Goal: Information Seeking & Learning: Find specific fact

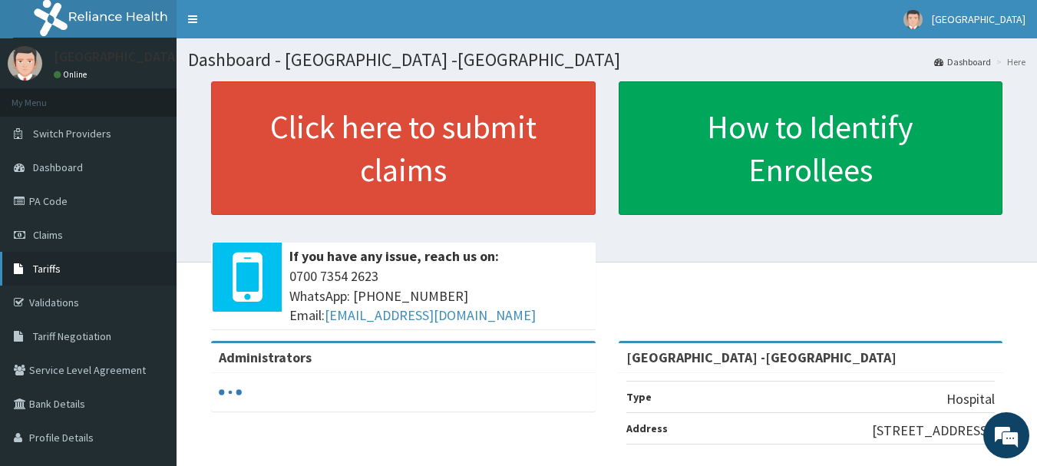
click at [55, 273] on span "Tariffs" at bounding box center [47, 269] width 28 height 14
click at [68, 336] on span "Tariff Negotiation" at bounding box center [72, 336] width 78 height 14
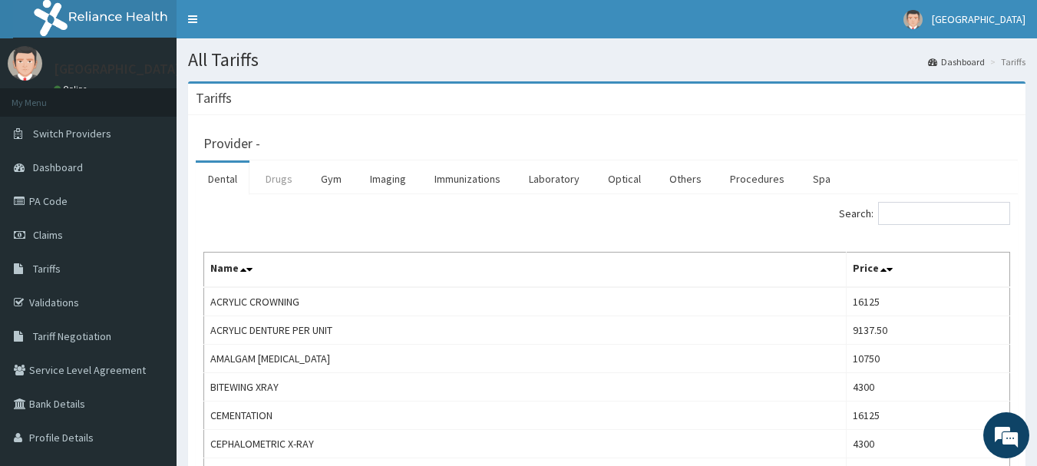
click at [288, 182] on link "Drugs" at bounding box center [278, 179] width 51 height 32
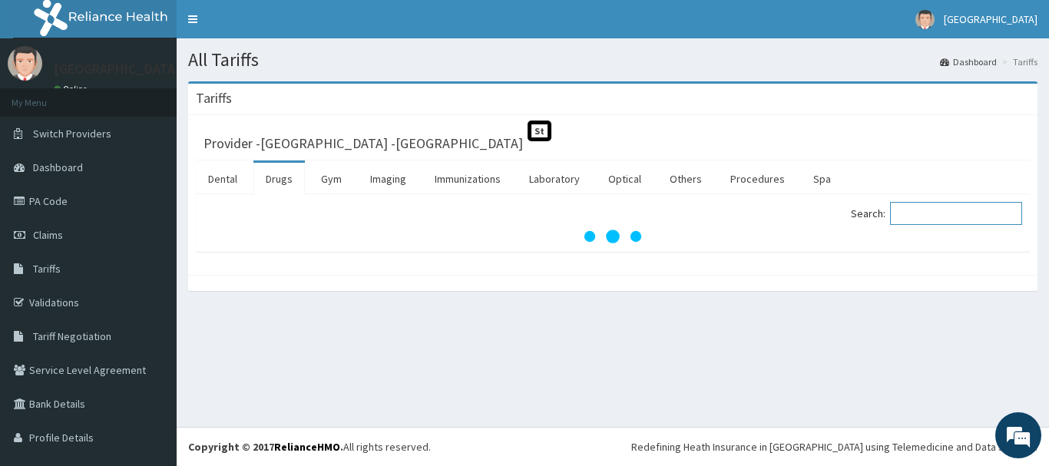
click at [930, 214] on input "Search:" at bounding box center [956, 213] width 132 height 23
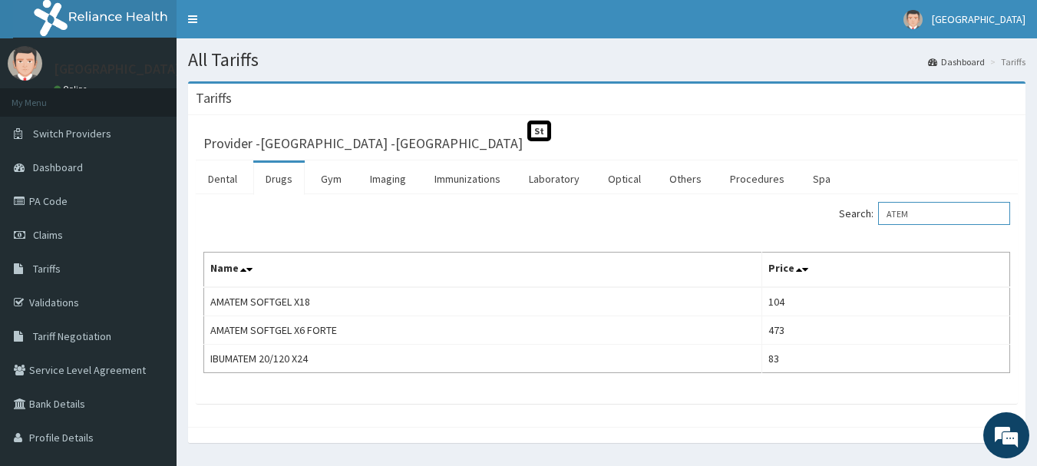
drag, startPoint x: 952, startPoint y: 218, endPoint x: 792, endPoint y: 223, distance: 160.5
click at [828, 223] on div "Search: ATEM" at bounding box center [815, 215] width 392 height 27
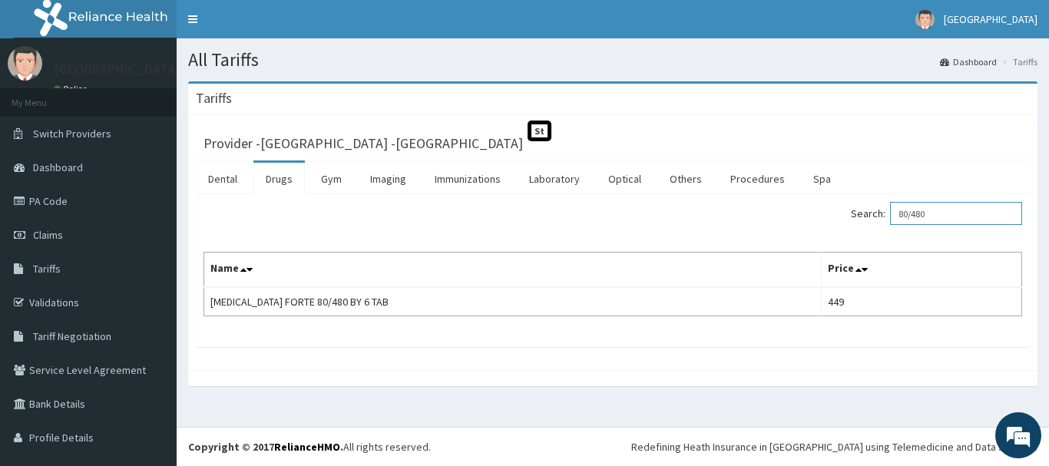
drag, startPoint x: 943, startPoint y: 219, endPoint x: 843, endPoint y: 240, distance: 102.1
click at [843, 240] on div "Search: 80/480 Name Price [MEDICAL_DATA] FORTE 80/480 BY 6 TAB 449" at bounding box center [612, 259] width 818 height 114
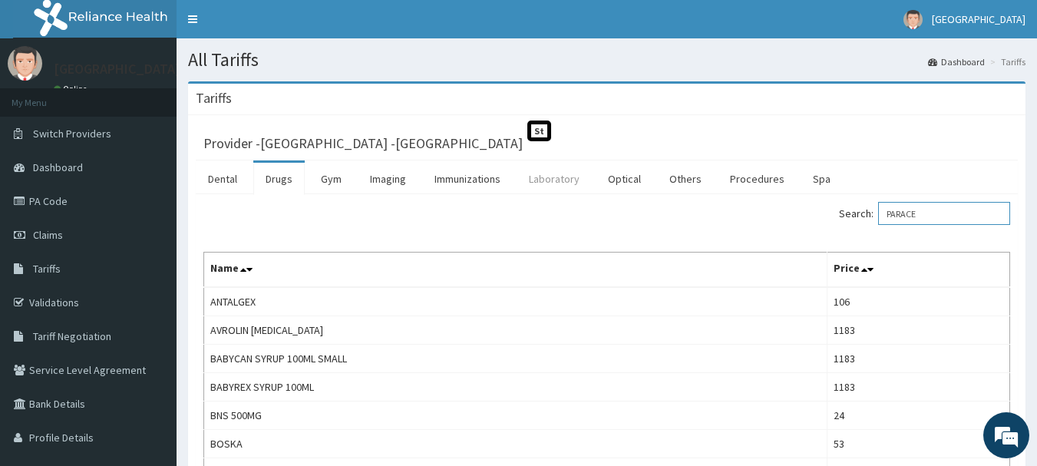
type input "PARACE"
click at [554, 184] on link "Laboratory" at bounding box center [554, 179] width 75 height 32
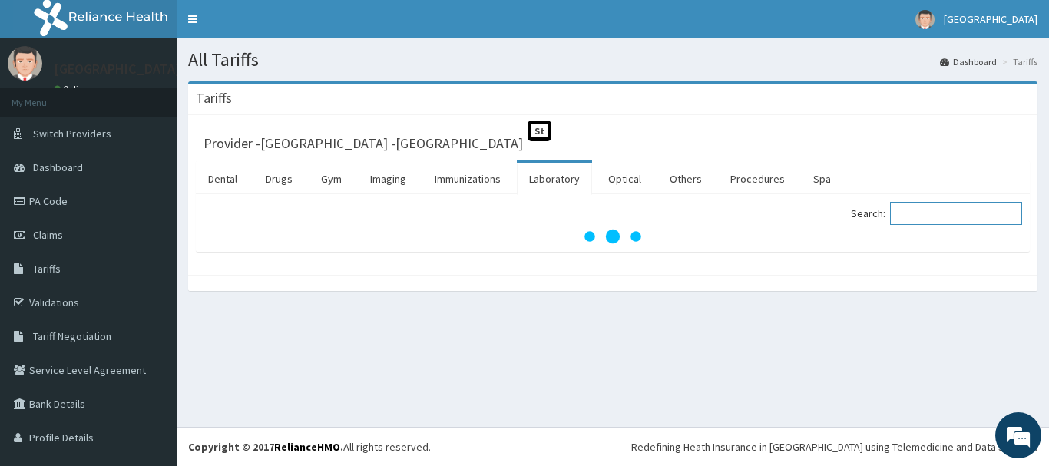
click at [918, 213] on input "Search:" at bounding box center [956, 213] width 132 height 23
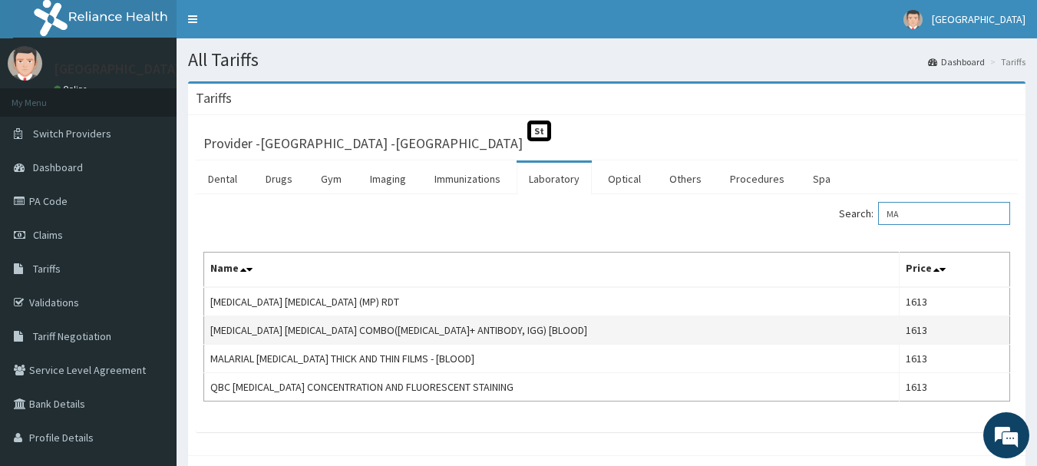
type input "M"
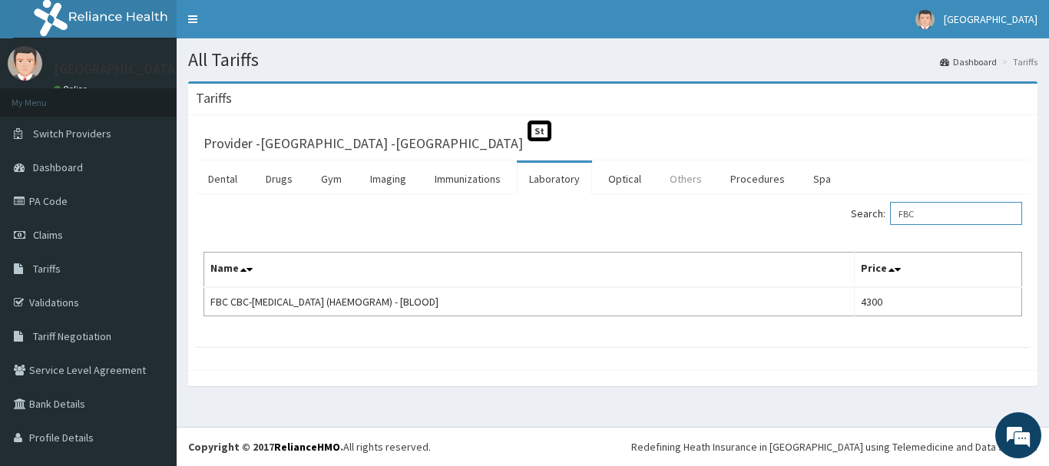
type input "FBC"
click at [699, 176] on link "Others" at bounding box center [685, 179] width 57 height 32
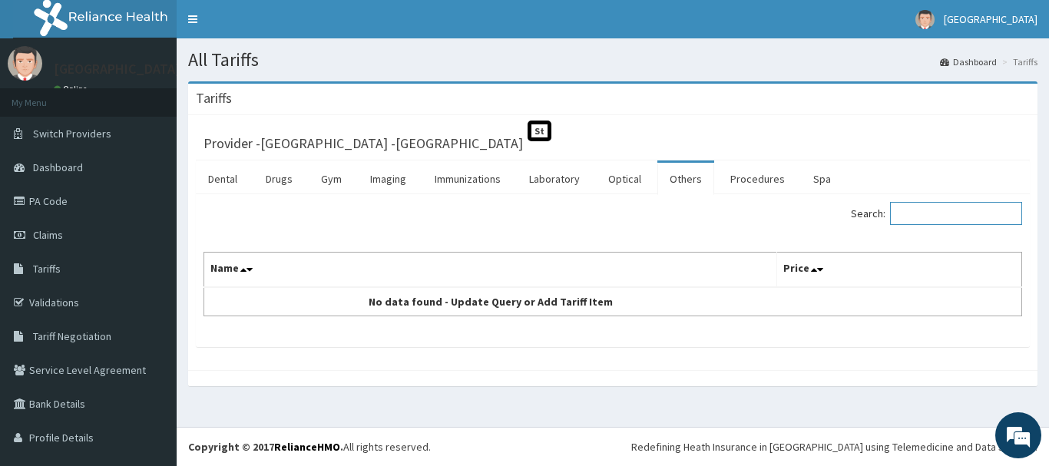
click at [935, 215] on input "Search:" at bounding box center [956, 213] width 132 height 23
type input "GP"
click at [764, 176] on link "Procedures" at bounding box center [757, 179] width 79 height 32
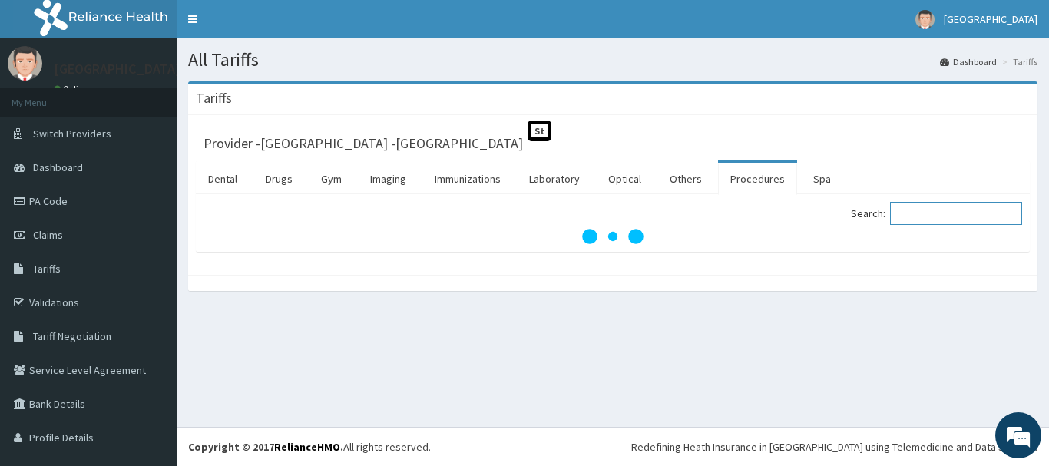
click at [919, 213] on input "Search:" at bounding box center [956, 213] width 132 height 23
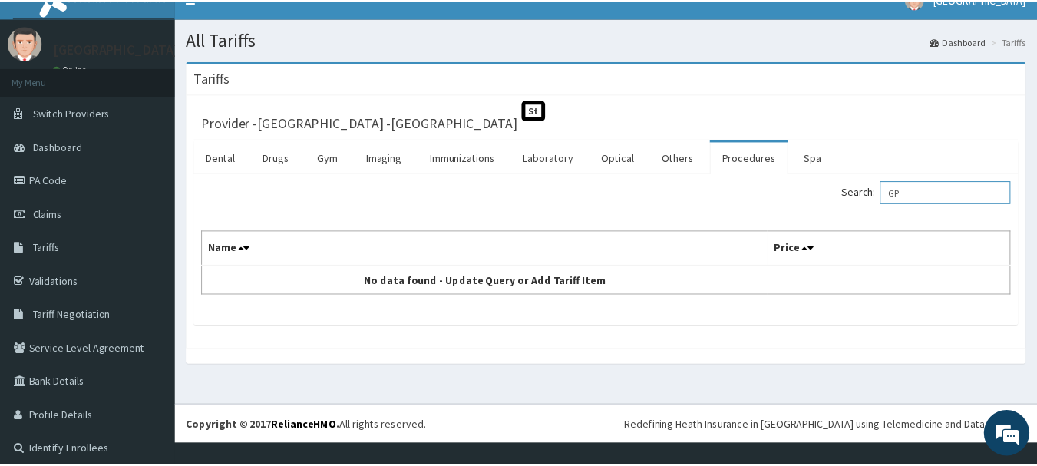
scroll to position [30, 0]
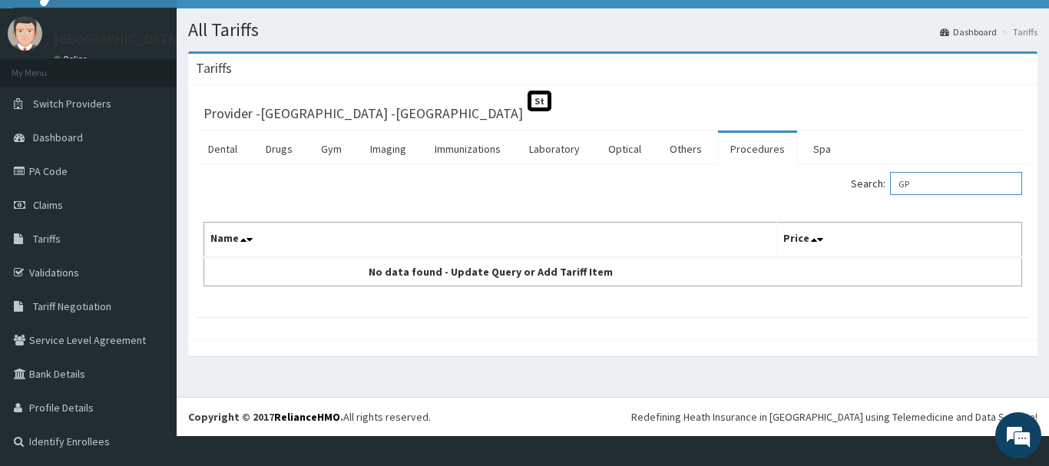
type input "G"
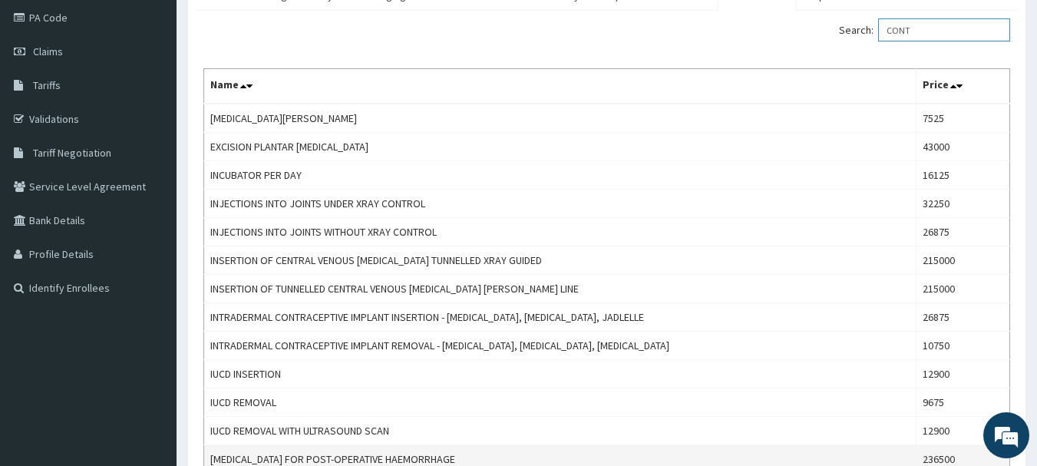
scroll to position [0, 0]
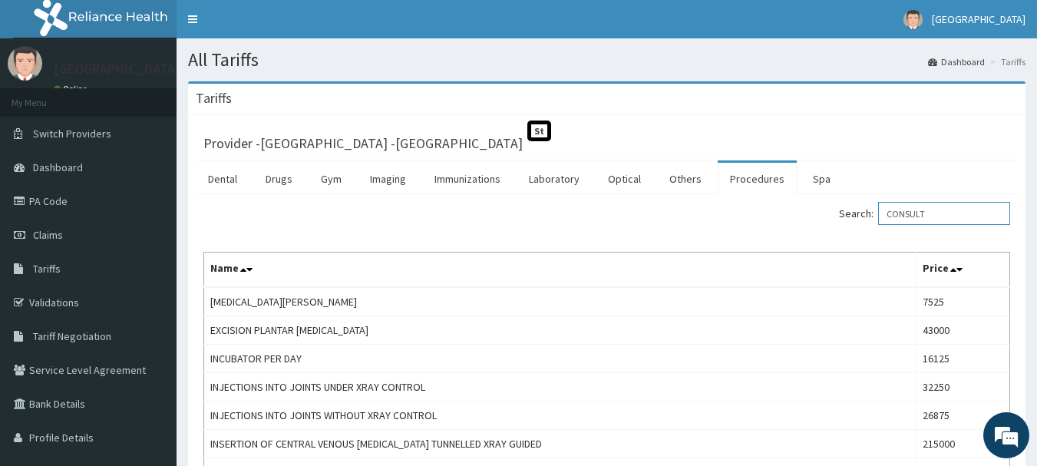
type input "CONSULT"
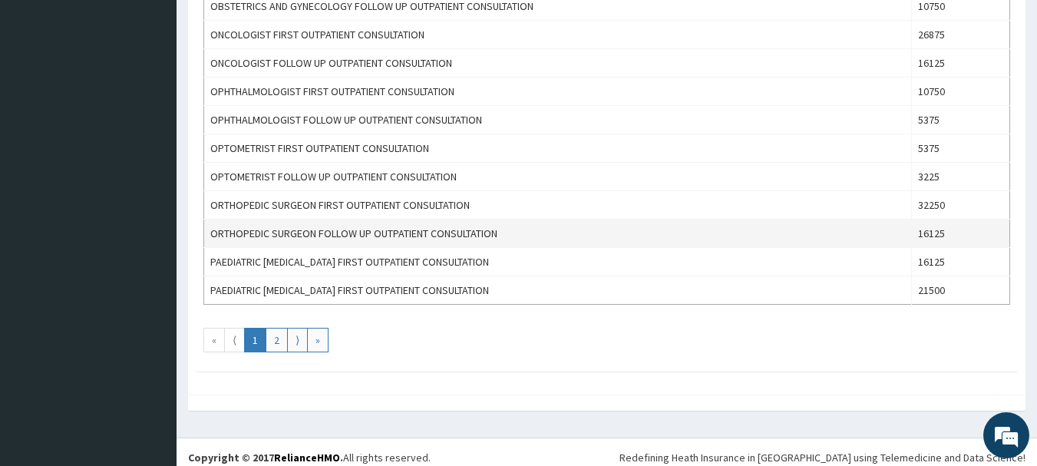
scroll to position [1414, 0]
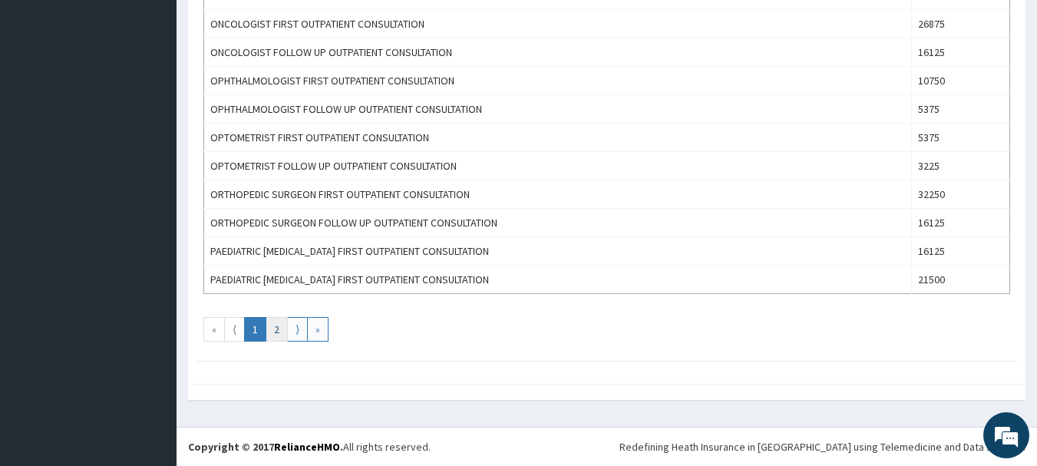
click at [281, 337] on link "2" at bounding box center [277, 329] width 22 height 25
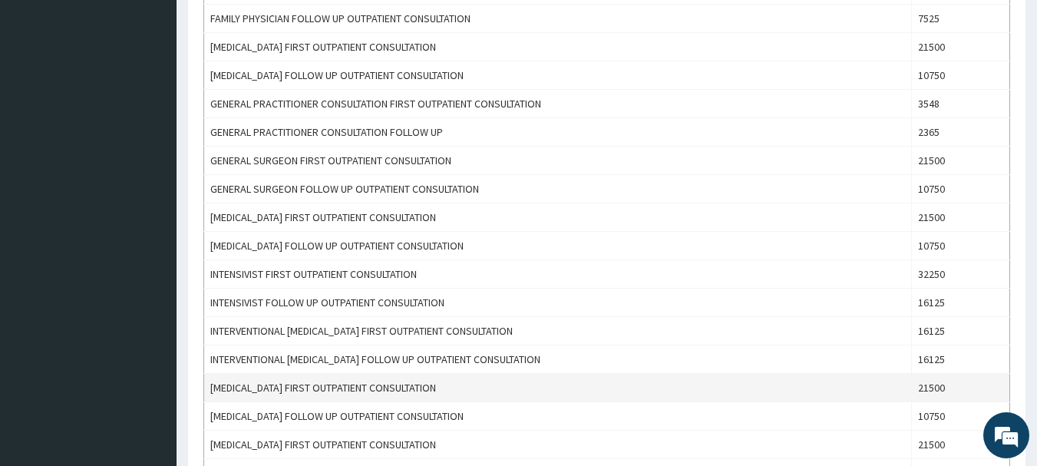
scroll to position [768, 0]
